Goal: Transaction & Acquisition: Book appointment/travel/reservation

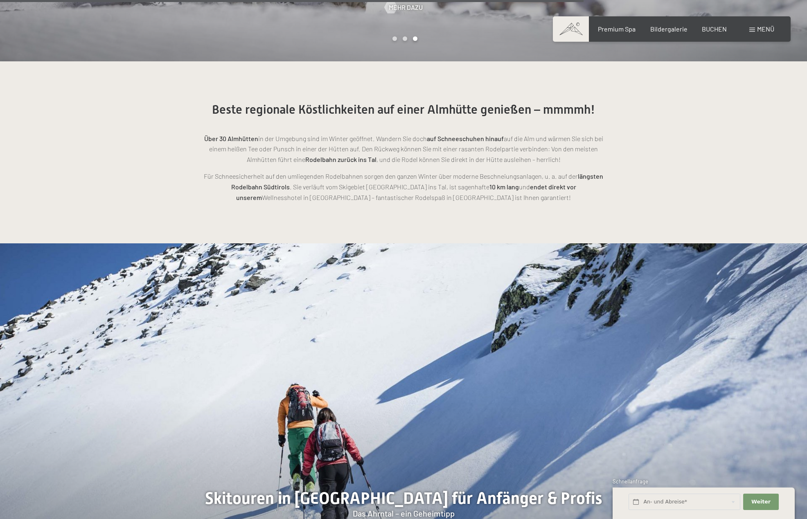
scroll to position [2292, 0]
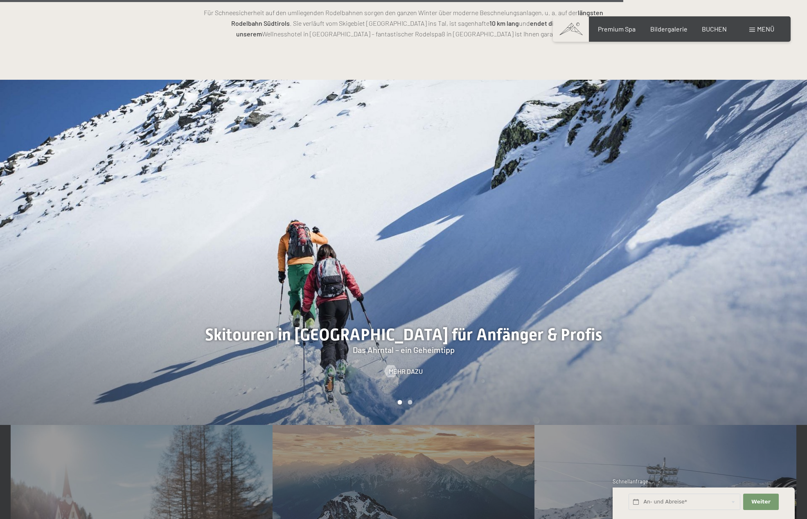
click at [749, 248] on div at bounding box center [606, 252] width 404 height 345
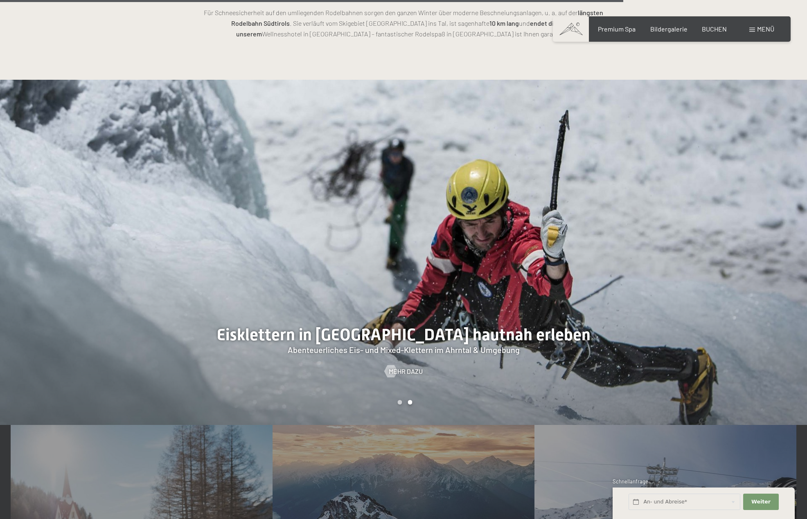
click at [749, 248] on div at bounding box center [606, 252] width 404 height 345
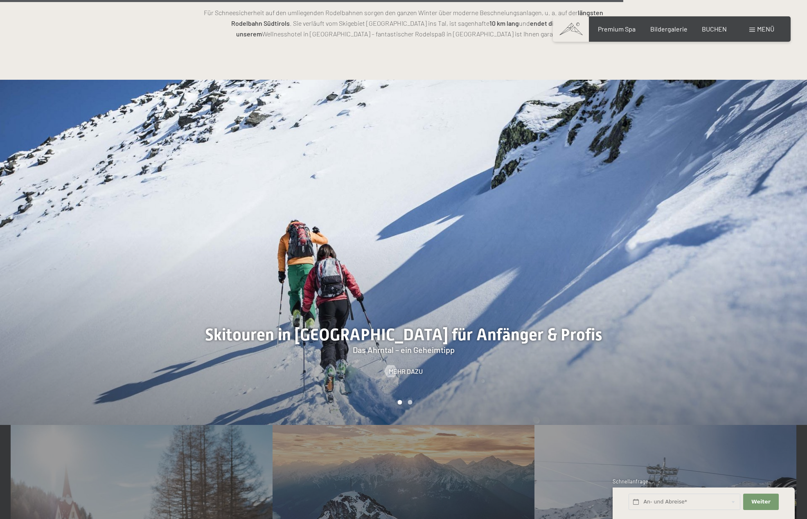
click at [749, 248] on div at bounding box center [606, 252] width 404 height 345
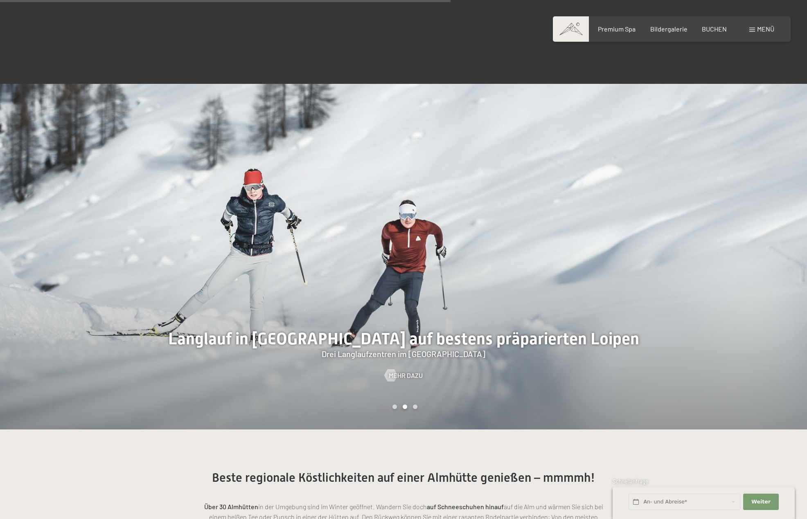
scroll to position [1433, 0]
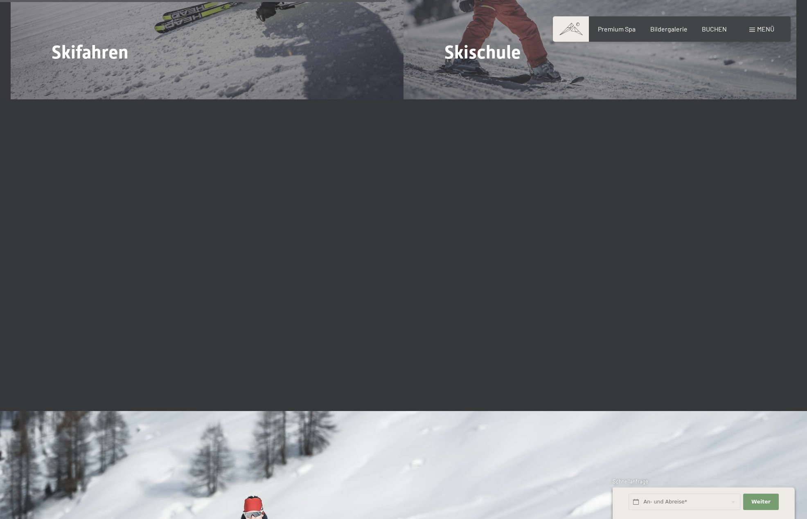
click at [764, 26] on span "Menü" at bounding box center [765, 29] width 17 height 8
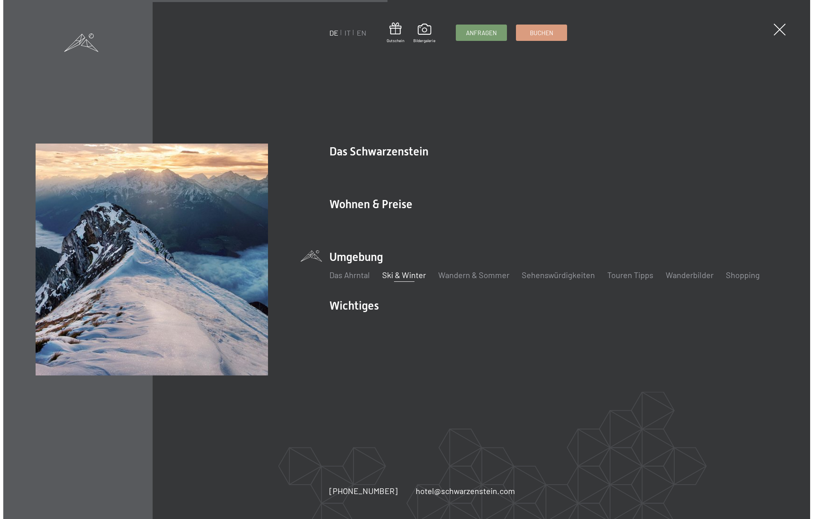
scroll to position [1435, 0]
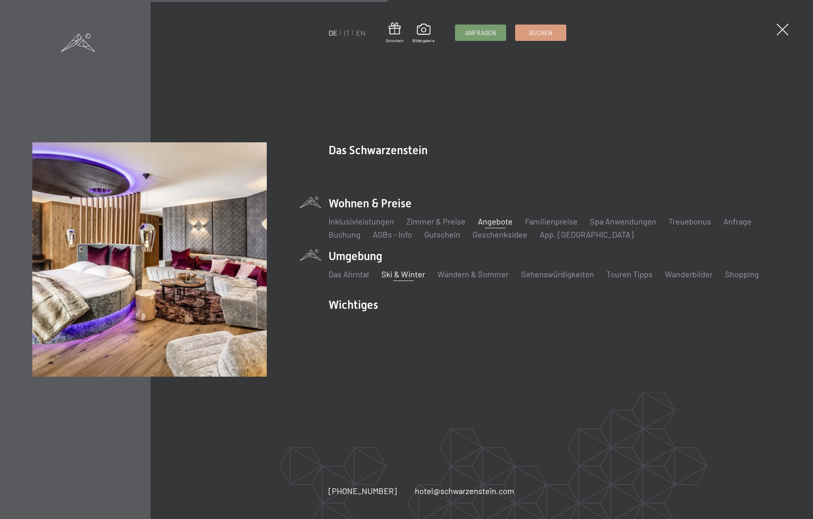
click at [485, 221] on link "Angebote" at bounding box center [495, 222] width 35 height 10
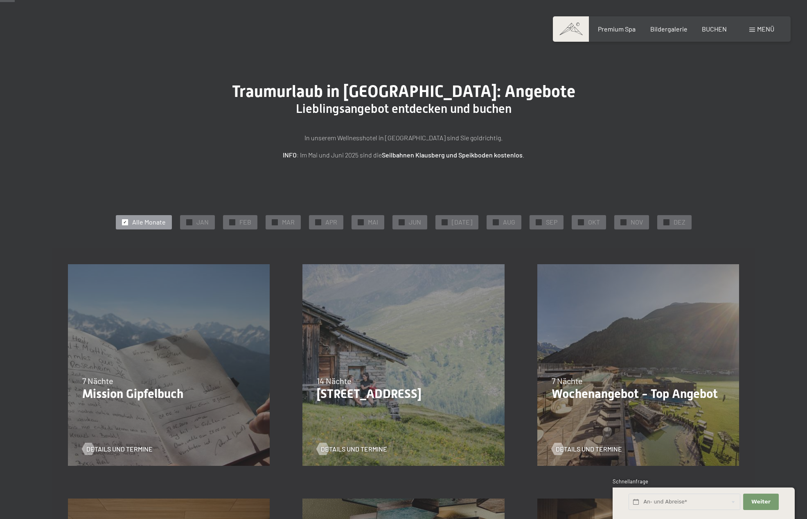
scroll to position [164, 0]
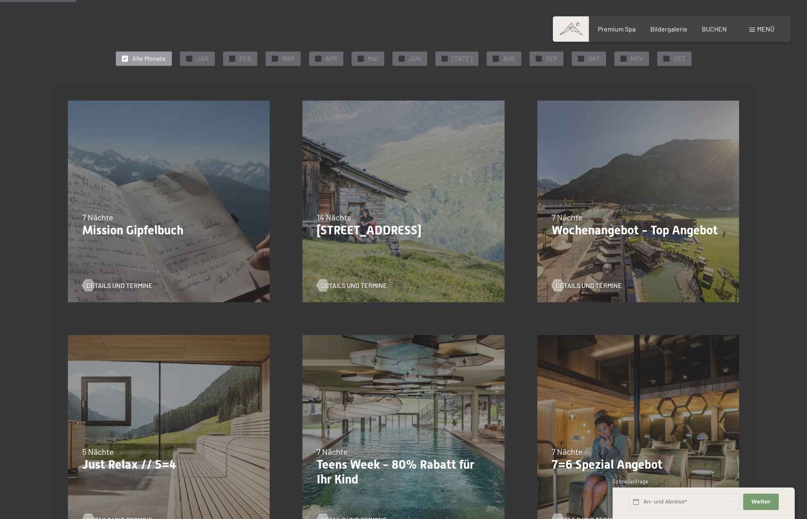
click at [225, 430] on div "24.09.–03.10.2025 26.10.–31.10.2025 21.12.–26.12.2025 04.01.–23.01.2026 08.03.–…" at bounding box center [169, 436] width 235 height 235
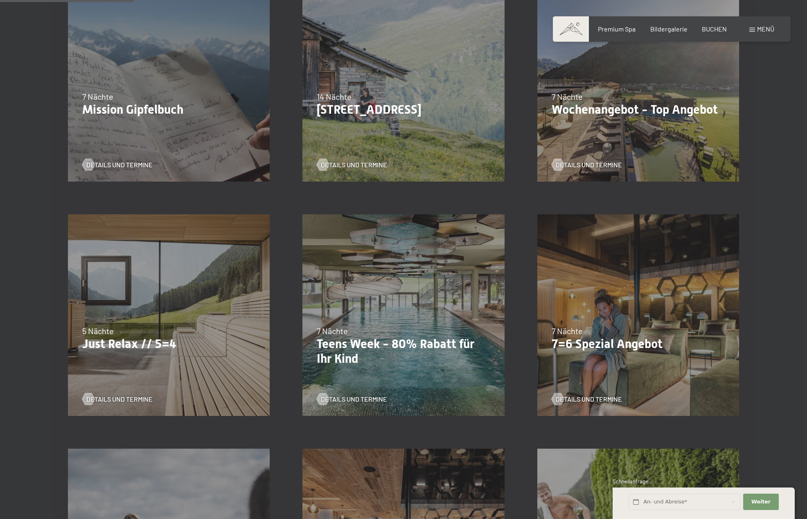
scroll to position [287, 0]
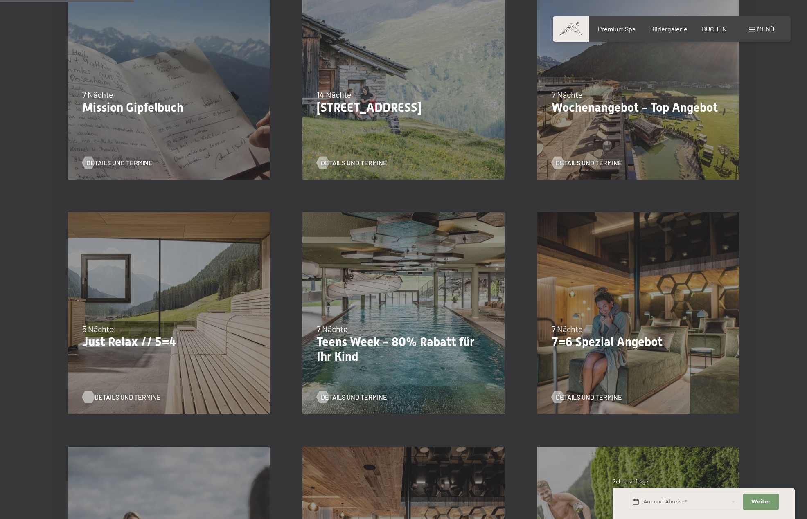
click at [131, 395] on span "Details und Termine" at bounding box center [128, 397] width 66 height 9
